Goal: Task Accomplishment & Management: Manage account settings

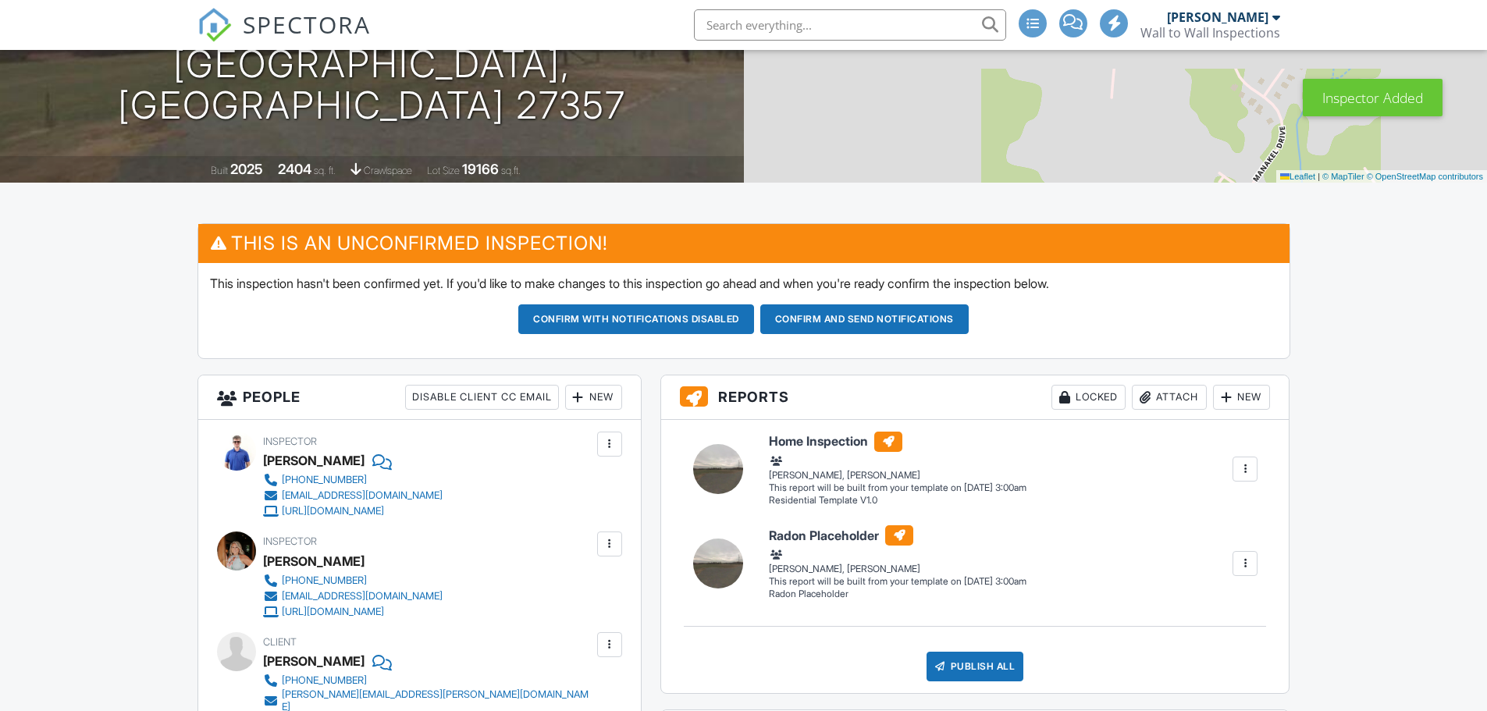
scroll to position [234, 0]
click at [613, 542] on div at bounding box center [610, 544] width 16 height 16
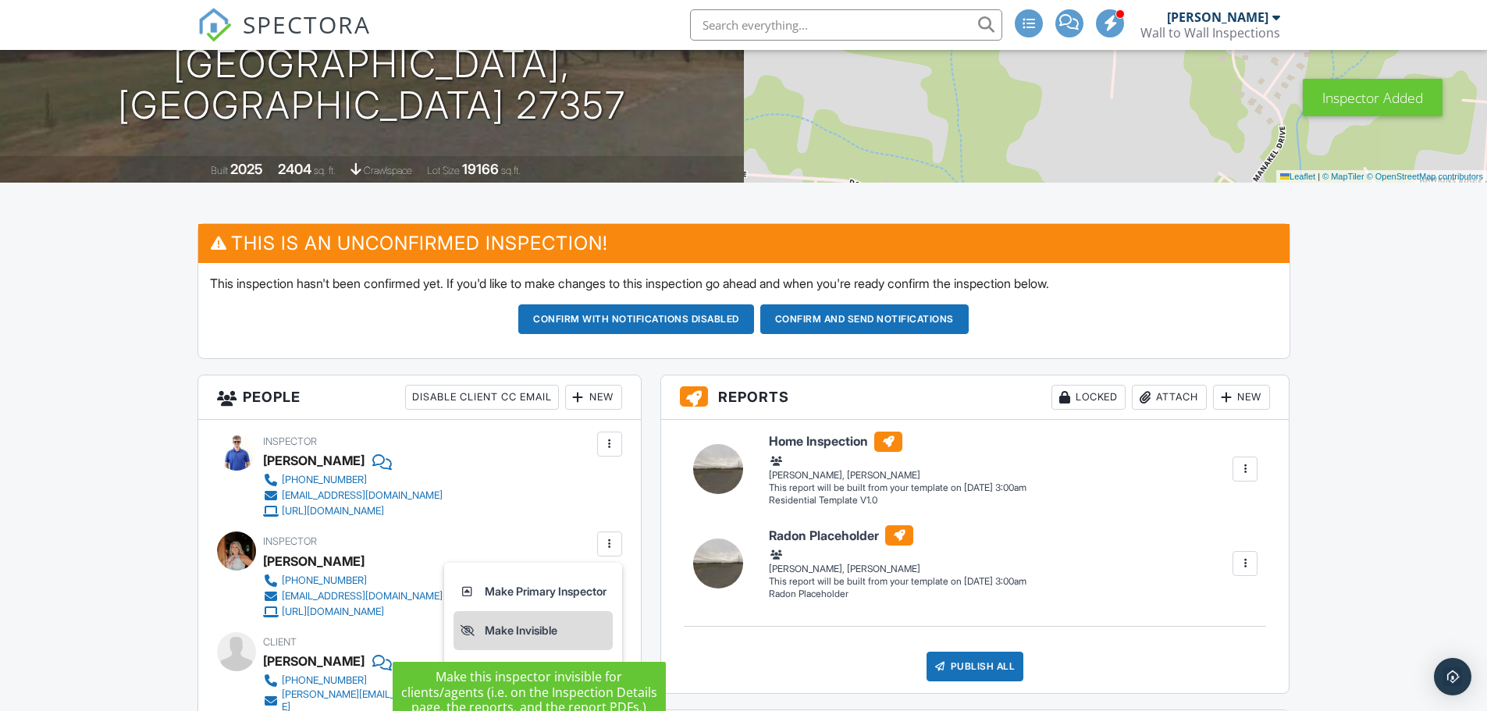
click at [556, 632] on li "Make Invisible" at bounding box center [532, 630] width 159 height 39
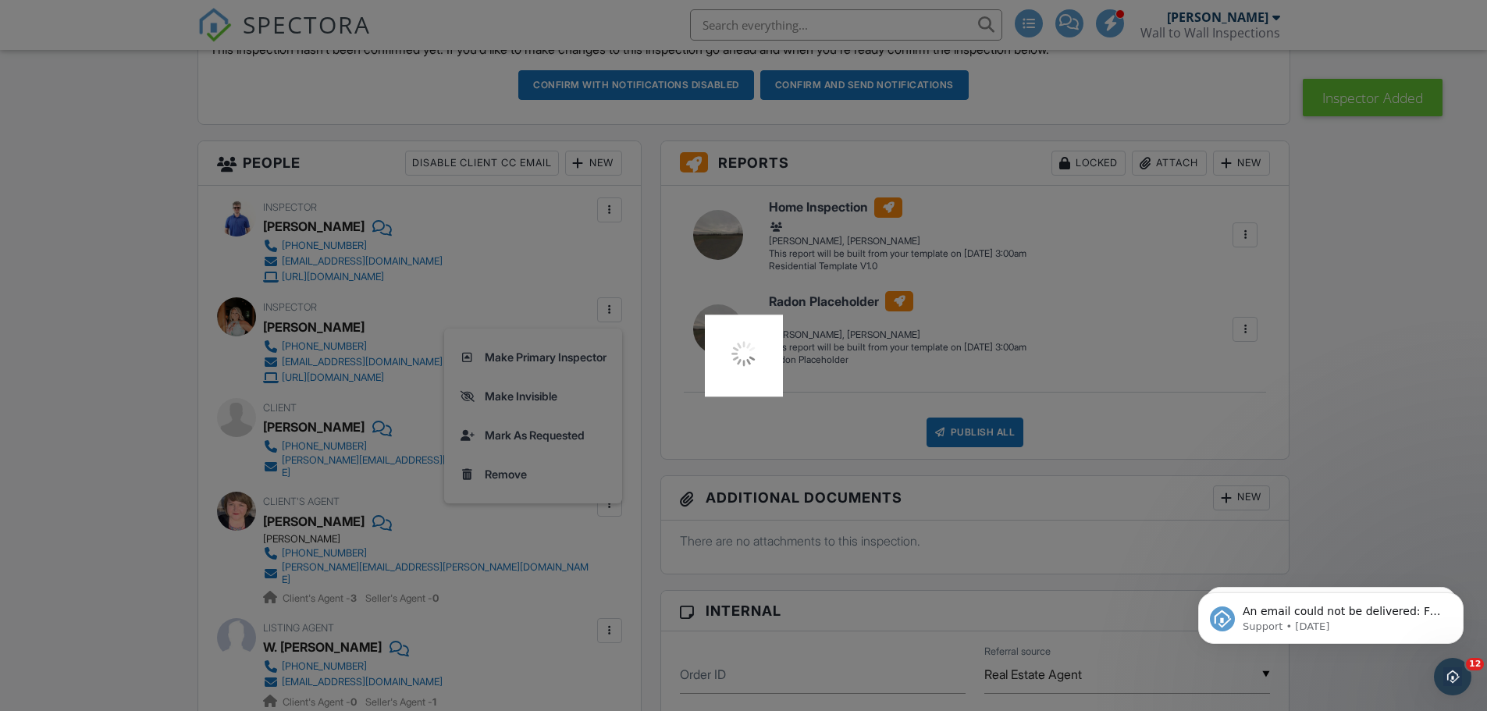
scroll to position [0, 0]
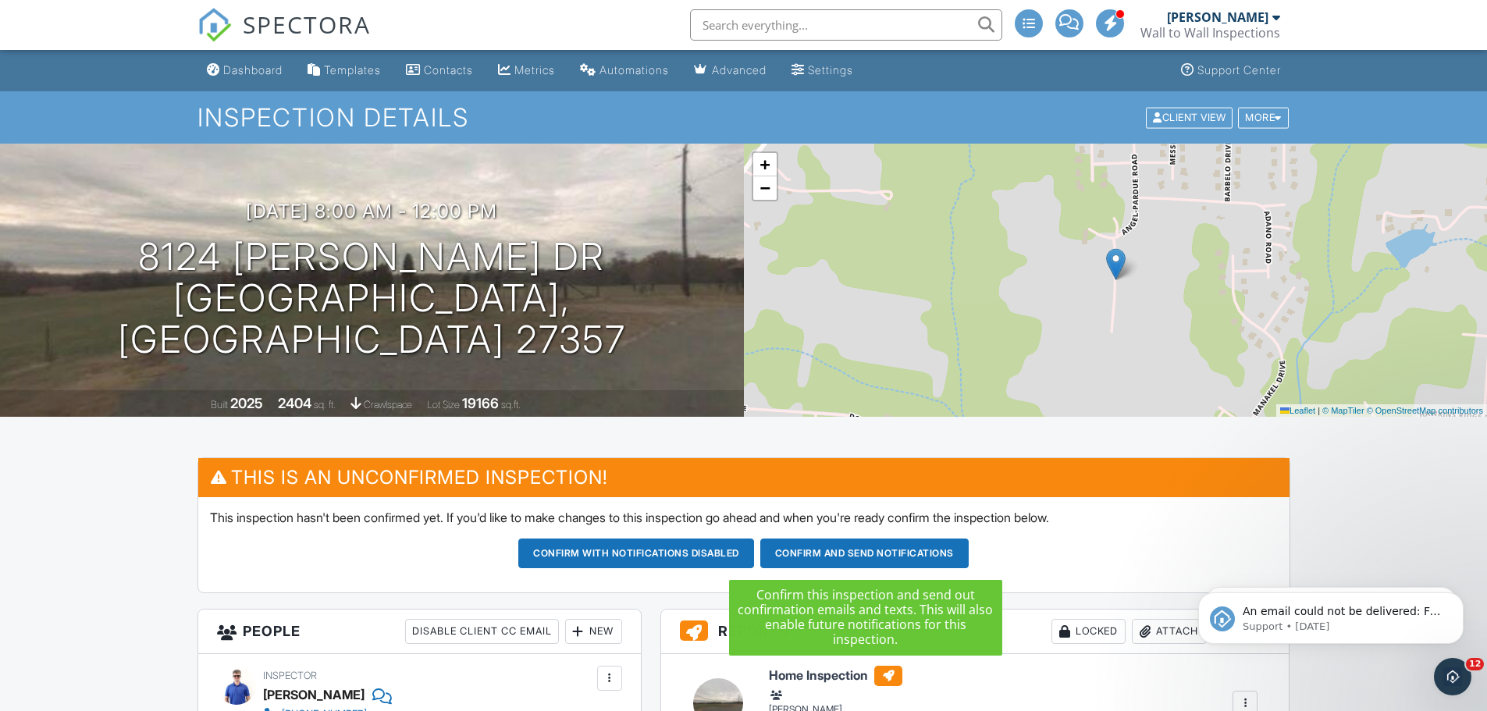
click at [916, 549] on button "Confirm and send notifications" at bounding box center [864, 554] width 208 height 30
